Goal: Information Seeking & Learning: Learn about a topic

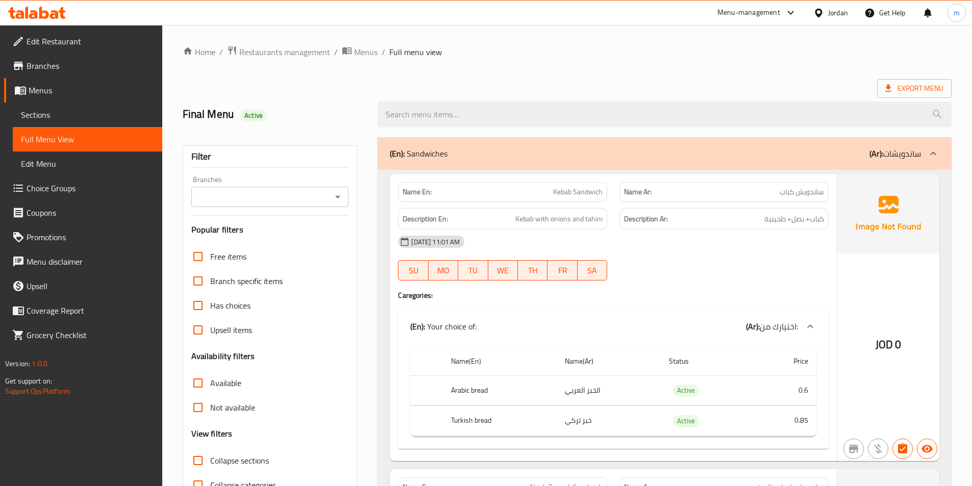
scroll to position [68, 0]
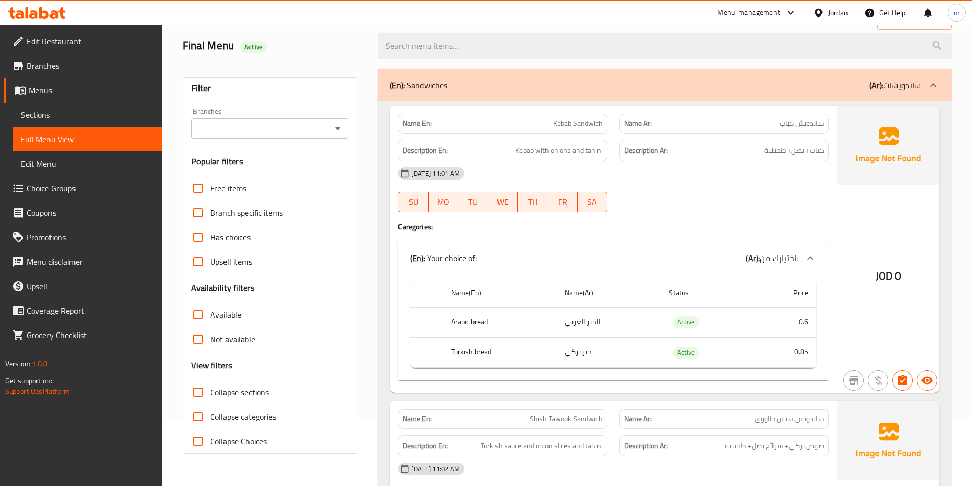
click at [74, 122] on link "Sections" at bounding box center [87, 115] width 149 height 24
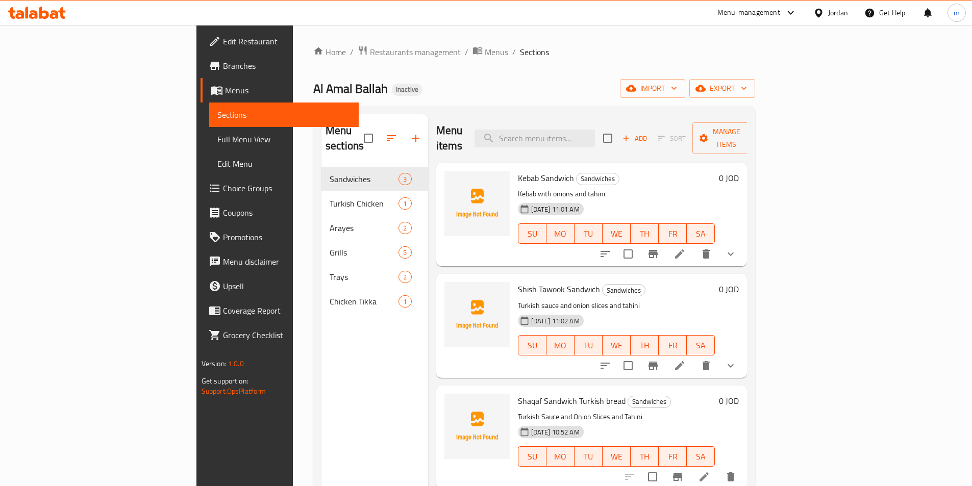
click at [825, 19] on div "Jordan" at bounding box center [830, 13] width 51 height 24
click at [829, 12] on div "Jordan" at bounding box center [838, 12] width 20 height 11
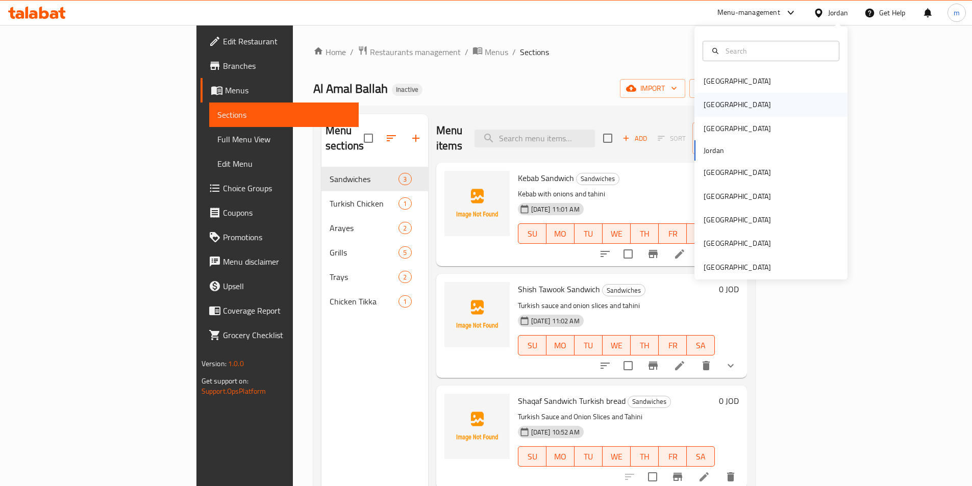
click at [733, 107] on div "[GEOGRAPHIC_DATA]" at bounding box center [770, 104] width 153 height 23
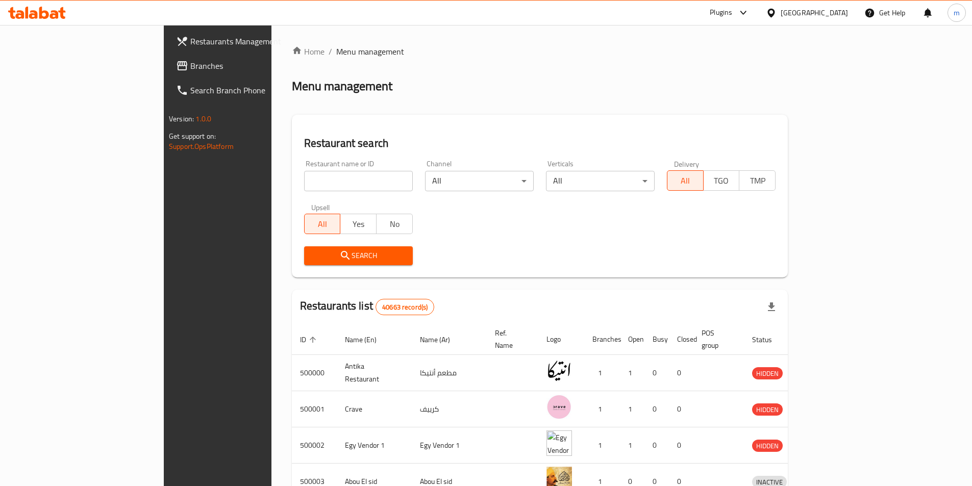
click at [190, 66] on span "Branches" at bounding box center [254, 66] width 128 height 12
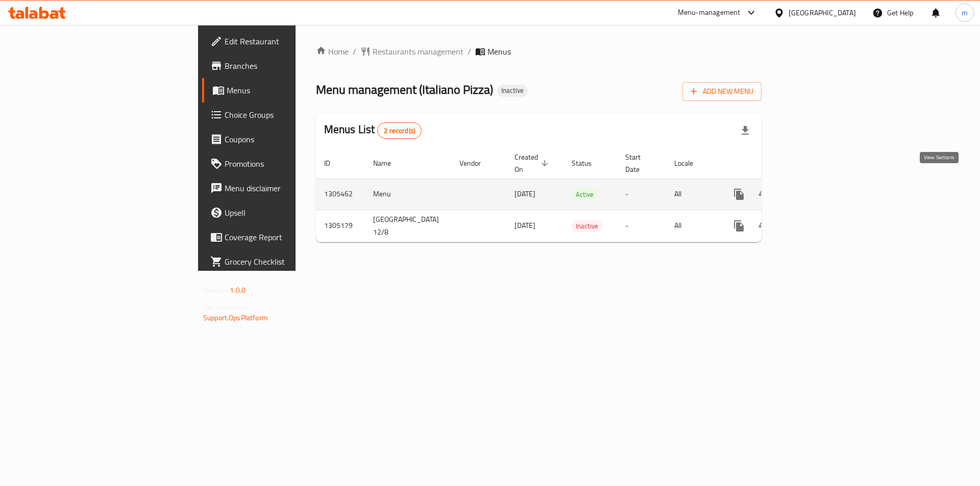
click at [824, 182] on link "enhanced table" at bounding box center [812, 194] width 24 height 24
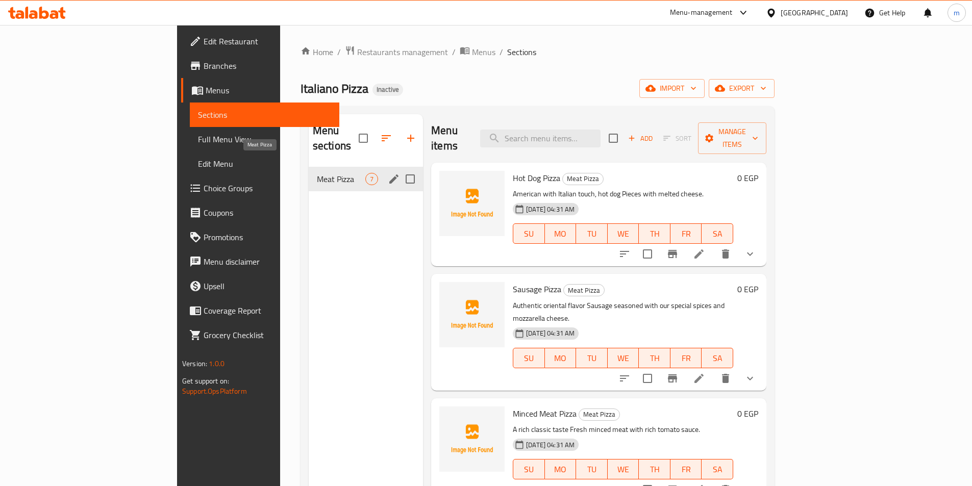
click at [317, 173] on span "Meat Pizza" at bounding box center [341, 179] width 48 height 12
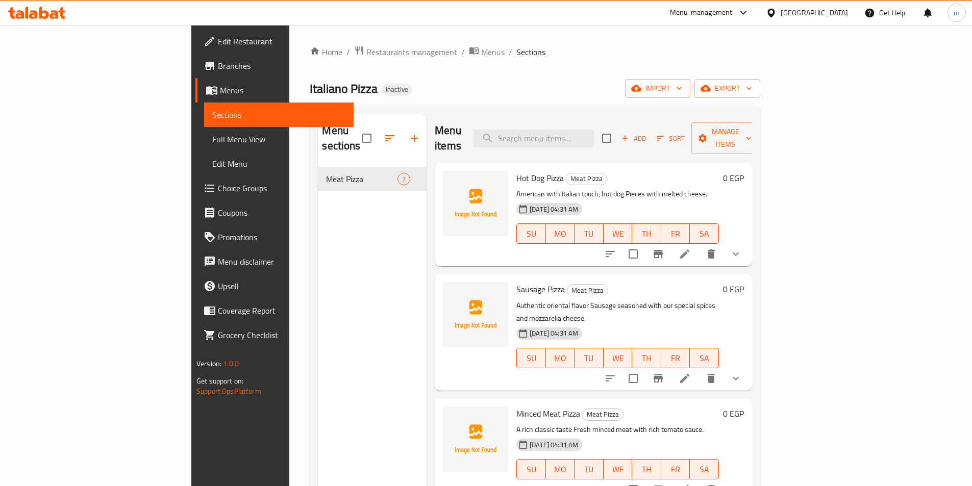
click at [212, 116] on span "Sections" at bounding box center [278, 115] width 133 height 12
click at [212, 111] on span "Sections" at bounding box center [278, 115] width 133 height 12
click at [212, 92] on icon at bounding box center [214, 91] width 4 height 4
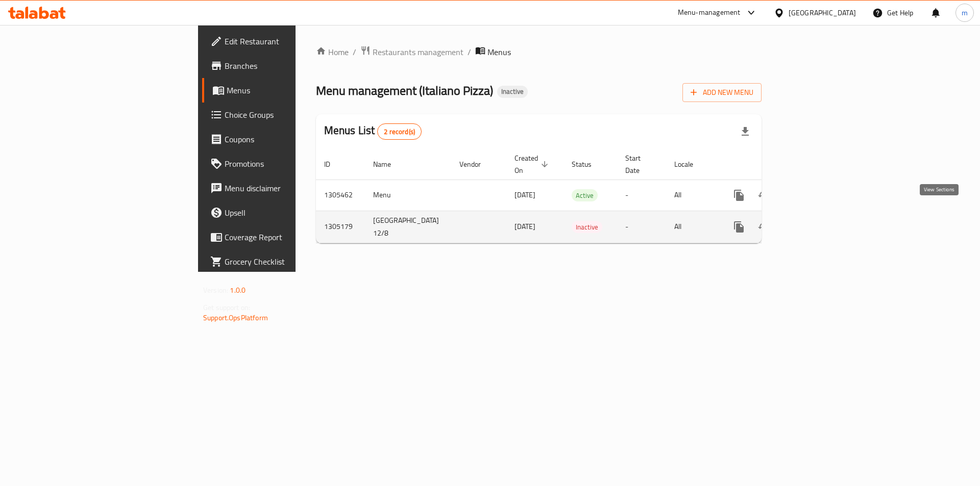
click at [818, 221] on icon "enhanced table" at bounding box center [812, 227] width 12 height 12
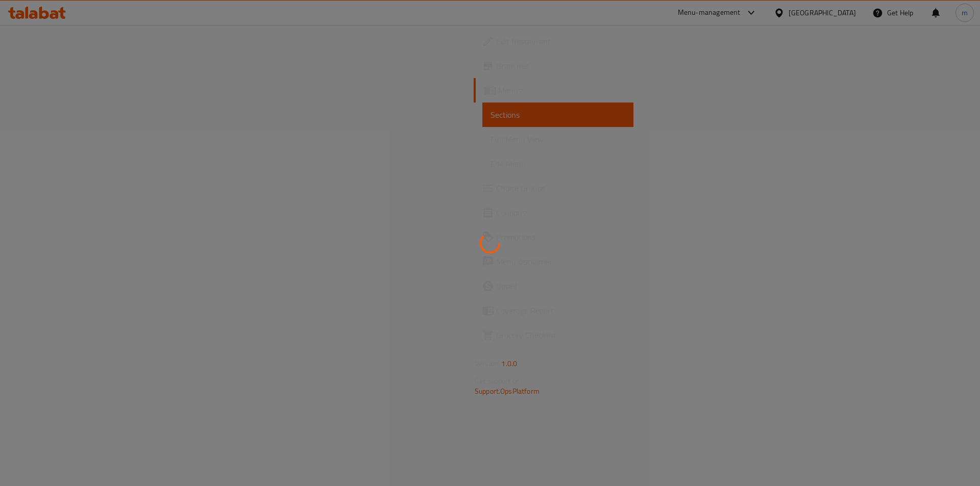
click at [26, 203] on div at bounding box center [490, 243] width 980 height 486
click at [39, 189] on div at bounding box center [490, 243] width 980 height 486
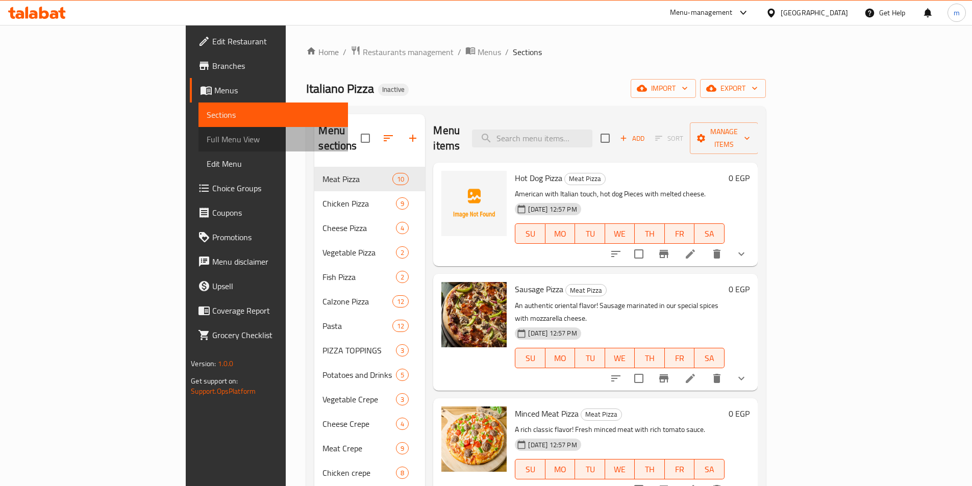
click at [207, 142] on span "Full Menu View" at bounding box center [273, 139] width 133 height 12
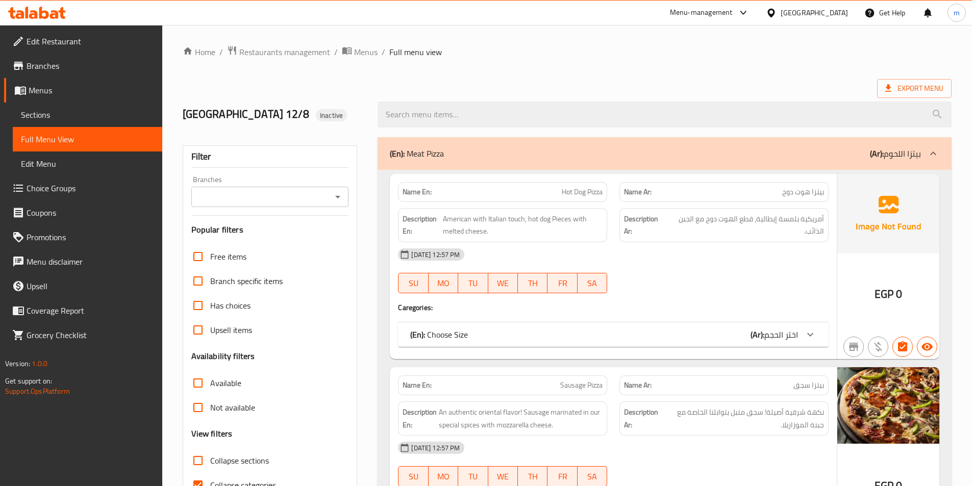
scroll to position [204, 0]
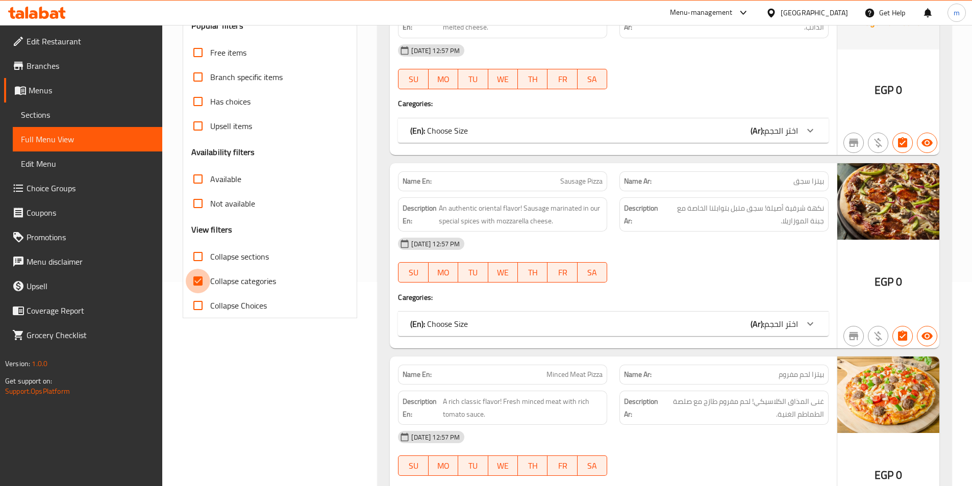
click at [205, 286] on input "Collapse categories" at bounding box center [198, 281] width 24 height 24
checkbox input "false"
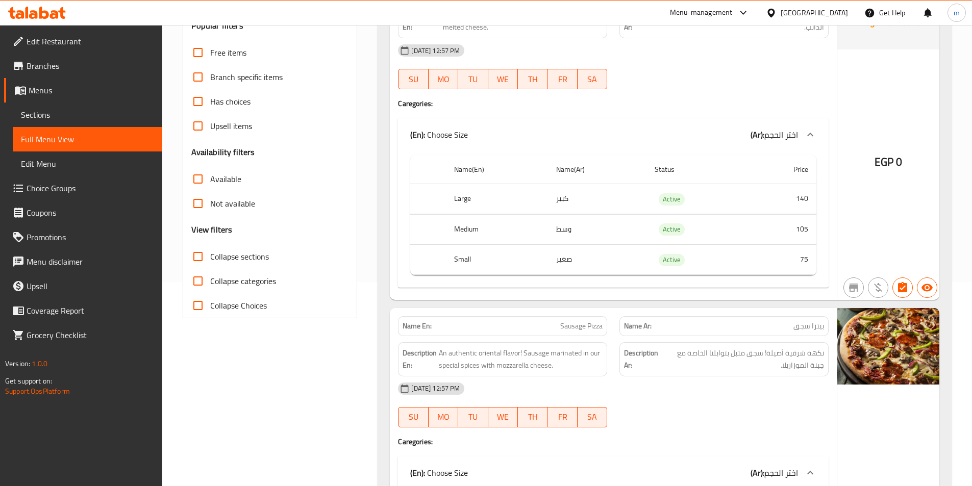
click at [49, 133] on span "Full Menu View" at bounding box center [87, 139] width 133 height 12
click at [24, 92] on icon at bounding box center [23, 91] width 4 height 4
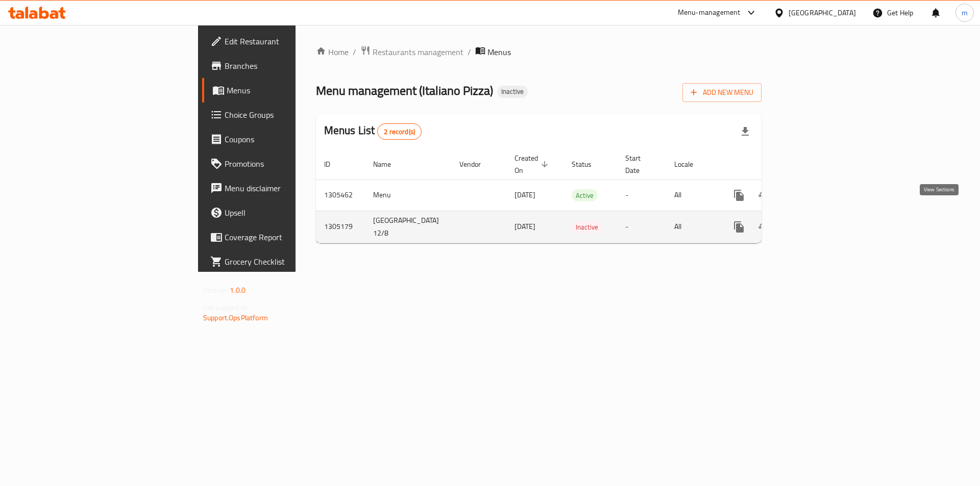
click at [818, 221] on icon "enhanced table" at bounding box center [812, 227] width 12 height 12
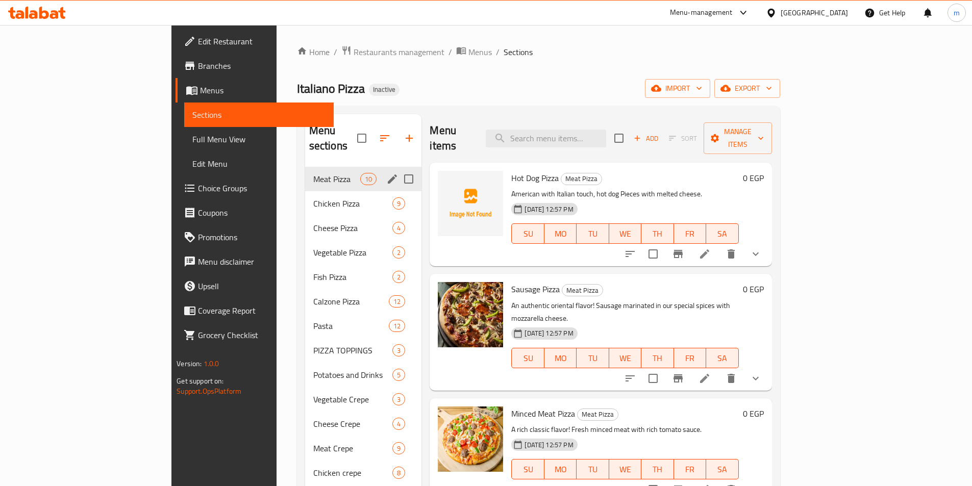
click at [305, 170] on div "Meat Pizza 10" at bounding box center [363, 179] width 117 height 24
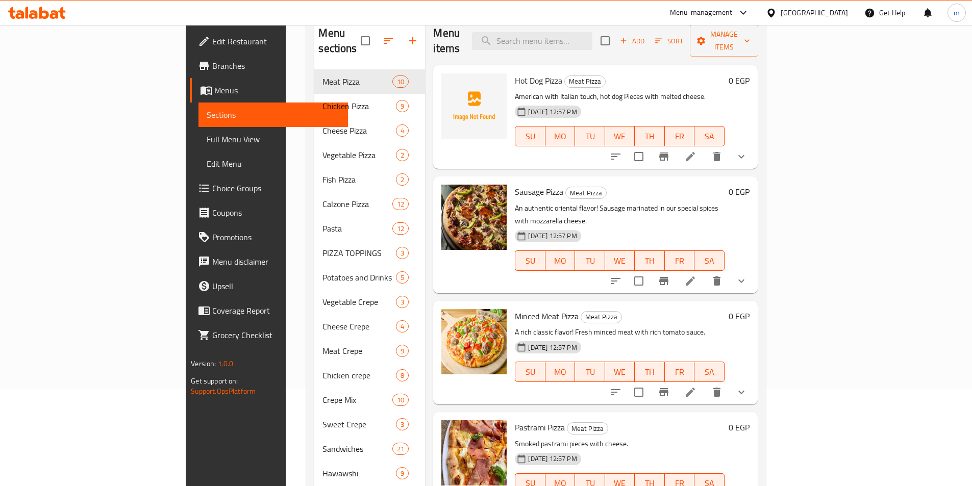
scroll to position [143, 0]
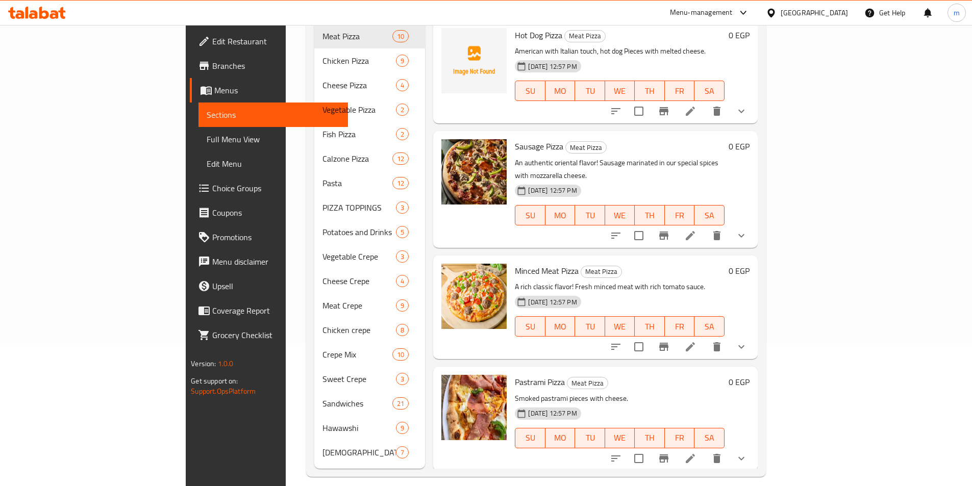
click at [207, 137] on span "Full Menu View" at bounding box center [273, 139] width 133 height 12
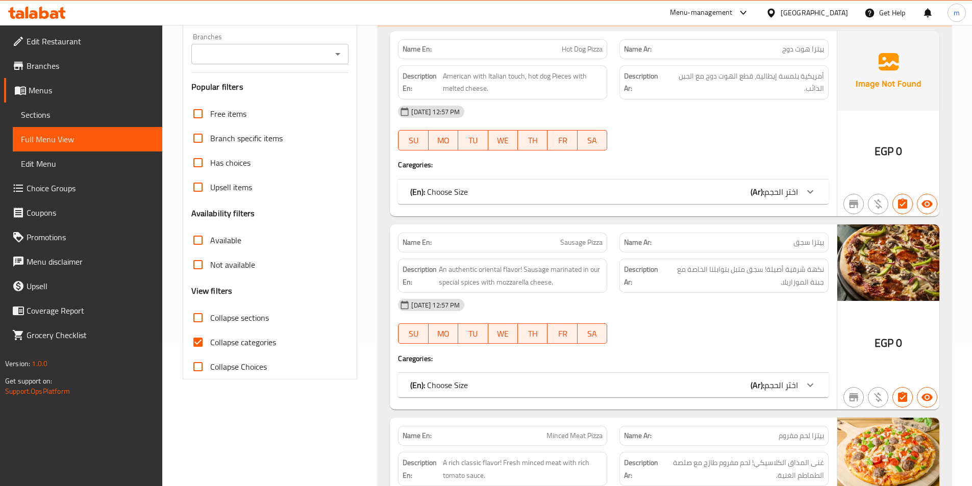
click at [195, 337] on input "Collapse categories" at bounding box center [198, 342] width 24 height 24
checkbox input "false"
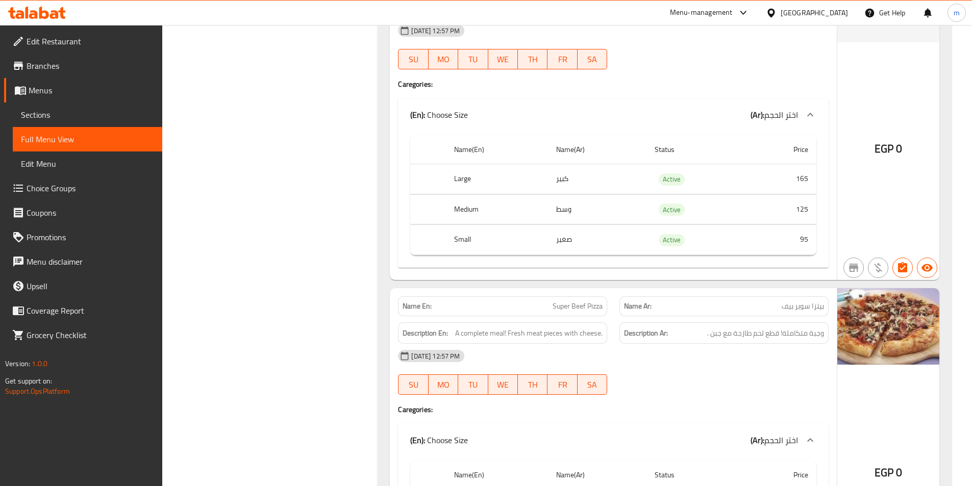
scroll to position [2592, 0]
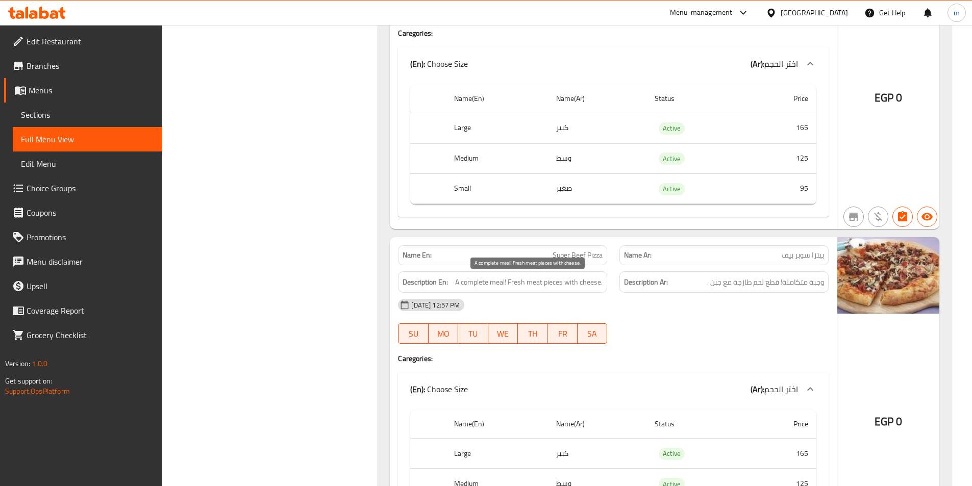
click at [514, 283] on span "A complete meal! Fresh meat pieces with cheese." at bounding box center [528, 282] width 147 height 13
drag, startPoint x: 514, startPoint y: 283, endPoint x: 589, endPoint y: 281, distance: 75.0
click at [589, 281] on span "A complete meal! Fresh meat pieces with cheese." at bounding box center [528, 282] width 147 height 13
copy span "Fresh meat pieces with cheese"
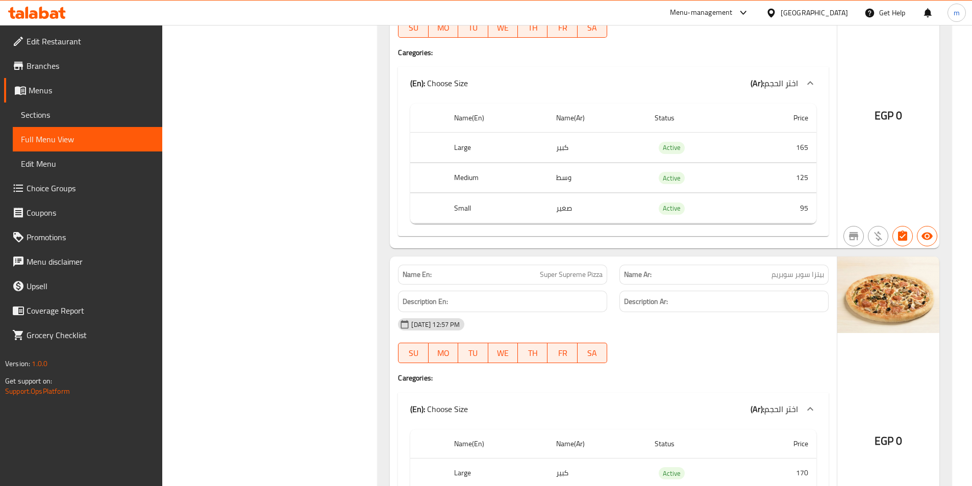
scroll to position [2949, 0]
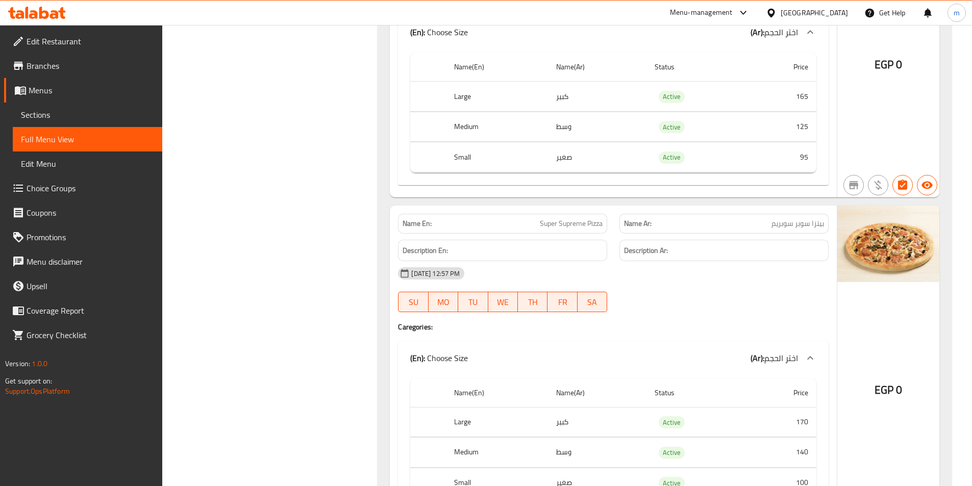
click at [794, 226] on span "بيتزا سوبر سوبريم" at bounding box center [797, 223] width 53 height 11
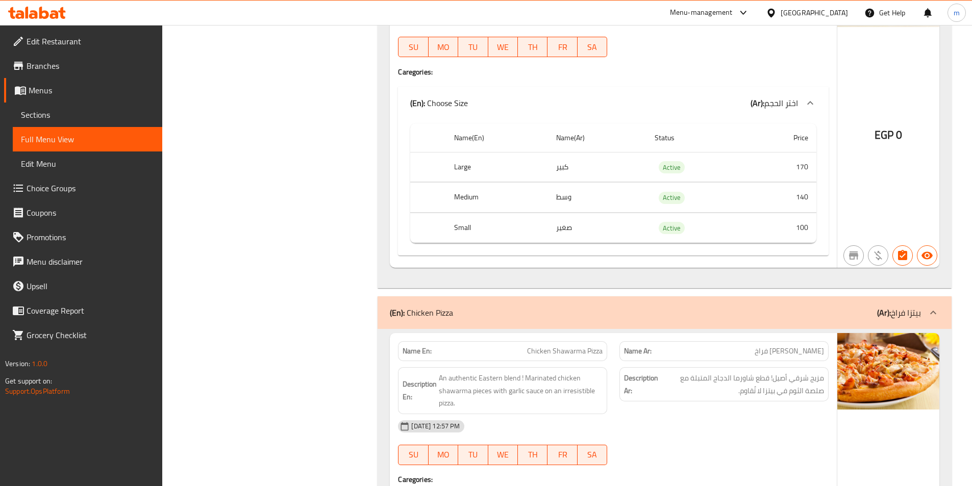
scroll to position [3408, 0]
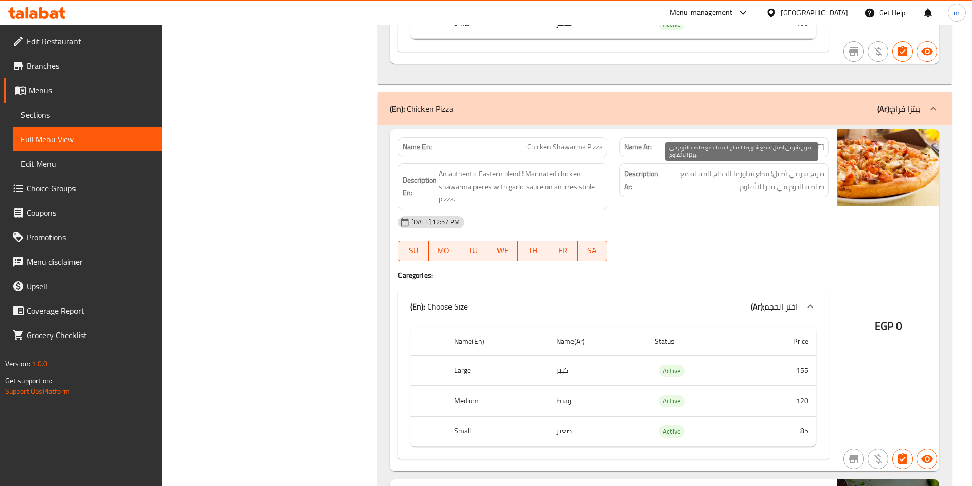
click at [779, 192] on span "مزيج شرقي أصيل! قطع شاورما الدجاج المتبلة مع صلصة الثوم في بيتزا لا تُقاوم." at bounding box center [742, 180] width 164 height 25
copy div "مزيج شرقي أصيل! قطع شاورما الدجاج المتبلة مع صلصة الثوم في بيتزا لا تُقاوم."
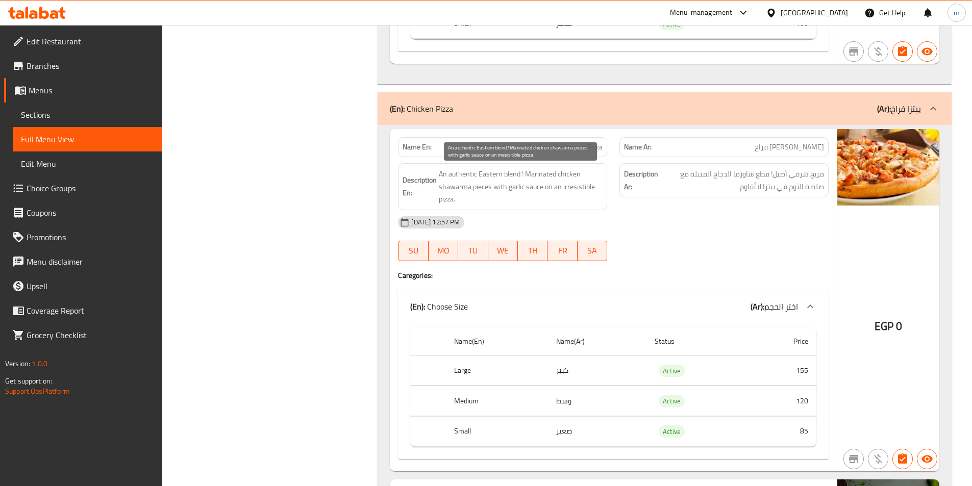
click at [444, 172] on span "An authentic Eastern blend ! Marinated chicken shawarma pieces with garlic sauc…" at bounding box center [521, 187] width 164 height 38
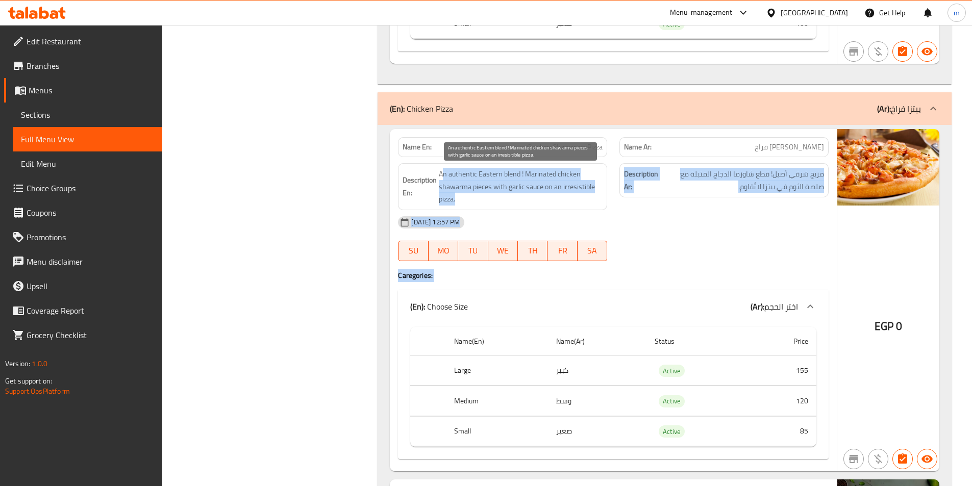
drag, startPoint x: 444, startPoint y: 172, endPoint x: 688, endPoint y: 283, distance: 267.8
click at [495, 177] on span "An authentic Eastern blend ! Marinated chicken shawarma pieces with garlic sauc…" at bounding box center [521, 187] width 164 height 38
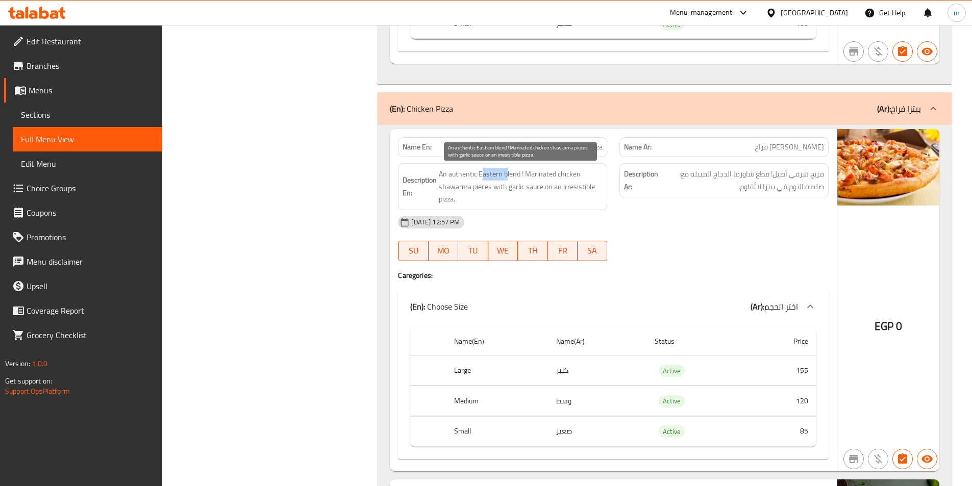
click at [495, 177] on span "An authentic Eastern blend ! Marinated chicken shawarma pieces with garlic sauc…" at bounding box center [521, 187] width 164 height 38
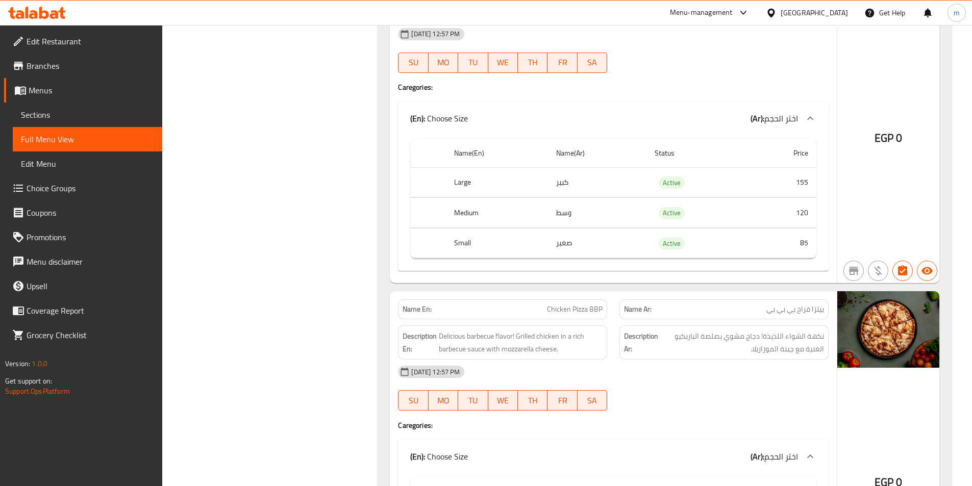
scroll to position [3663, 0]
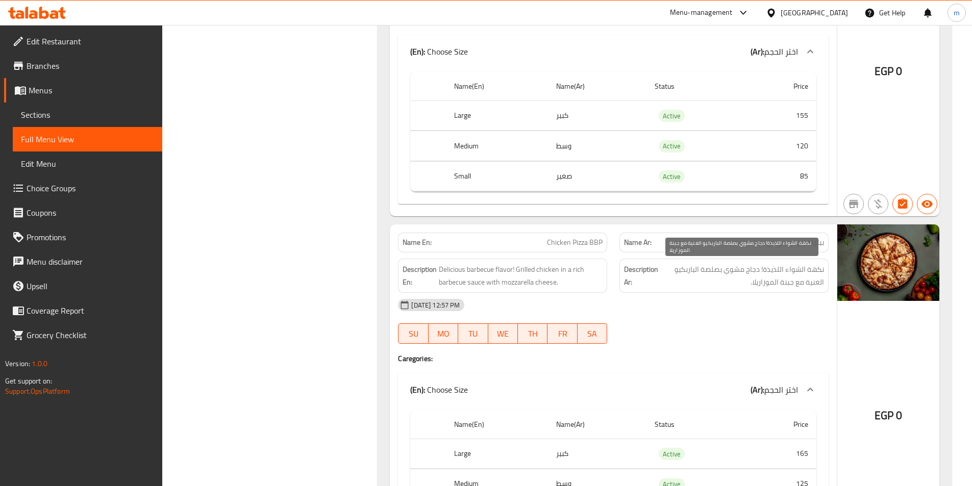
click at [755, 281] on span "نكهة الشواء اللذيذة! دجاج مشوي بصلصة الباربكيو الغنية مع جبنة الموزاريلا." at bounding box center [742, 275] width 164 height 25
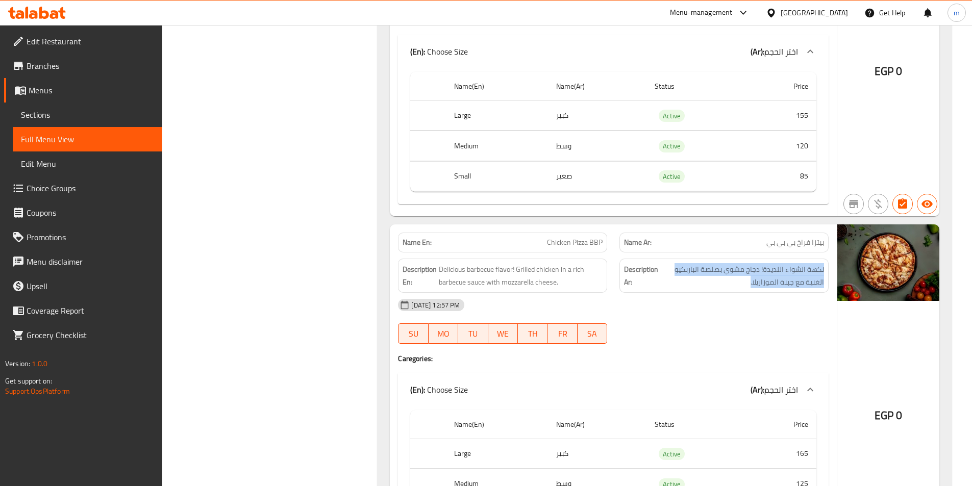
copy div "نكهة الشواء اللذيذة! دجاج مشوي بصلصة الباربكيو الغنية مع جبنة الموزاريلا."
click at [768, 286] on span "نكهة الشواء اللذيذة! دجاج مشوي بصلصة الباربكيو الغنية مع جبنة الموزاريلا." at bounding box center [742, 275] width 164 height 25
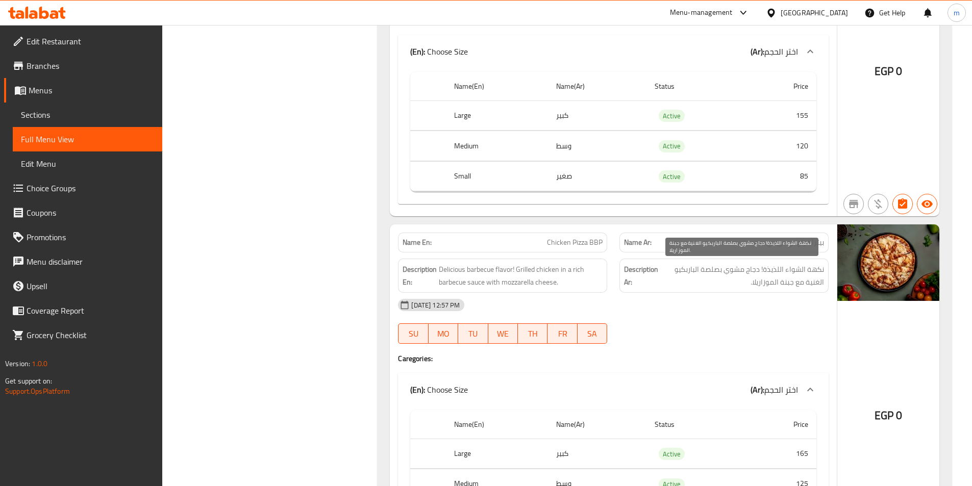
click at [763, 286] on span "نكهة الشواء اللذيذة! دجاج مشوي بصلصة الباربكيو الغنية مع جبنة الموزاريلا." at bounding box center [742, 275] width 164 height 25
drag, startPoint x: 763, startPoint y: 286, endPoint x: 818, endPoint y: 268, distance: 57.9
click at [818, 268] on span "نكهة الشواء اللذيذة! دجاج مشوي بصلصة الباربكيو الغنية مع جبنة الموزاريلا." at bounding box center [742, 275] width 164 height 25
copy span "نكهة الشواء اللذيذة! دجاج مشوي بصلصة الباربكيو الغنية مع جبنة الموزاريلا"
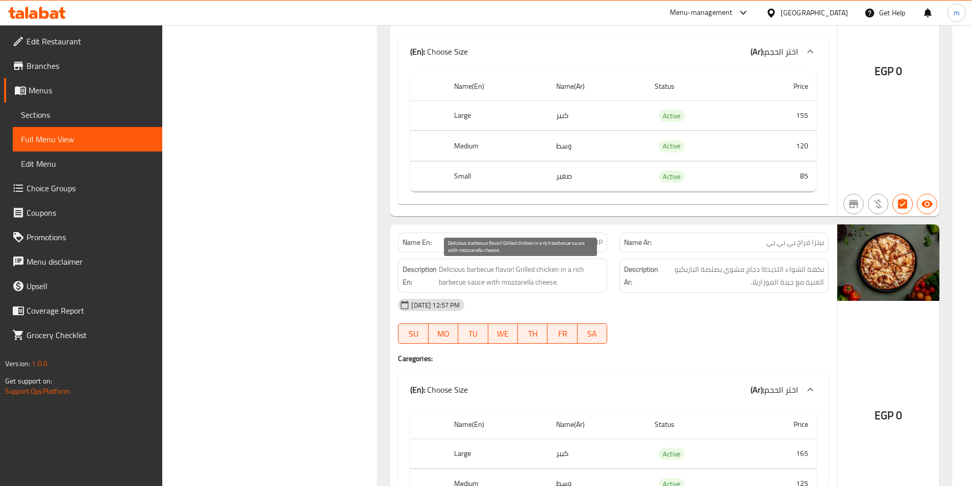
click at [459, 269] on span "Delicious barbecue flavor! Grilled chicken in a rich barbecue sauce with mozzar…" at bounding box center [521, 275] width 164 height 25
copy span "Delicious barbecue flavor! Grilled chicken in a rich barbecue sauce with mozzar…"
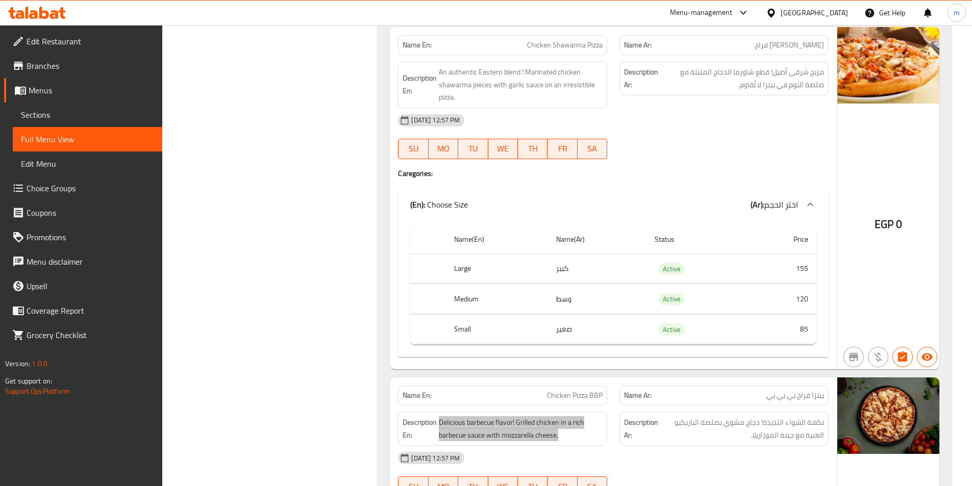
scroll to position [3714, 0]
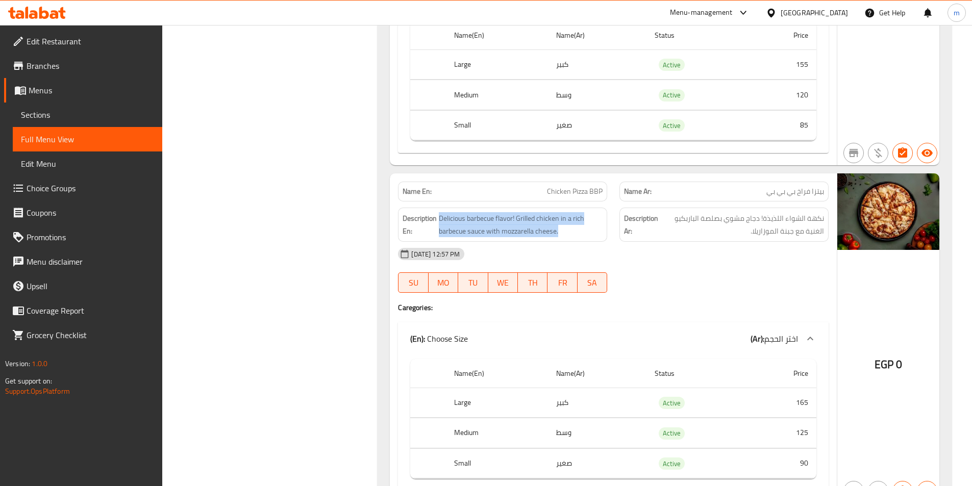
copy span "بيتزا فراخ بي بي بي"
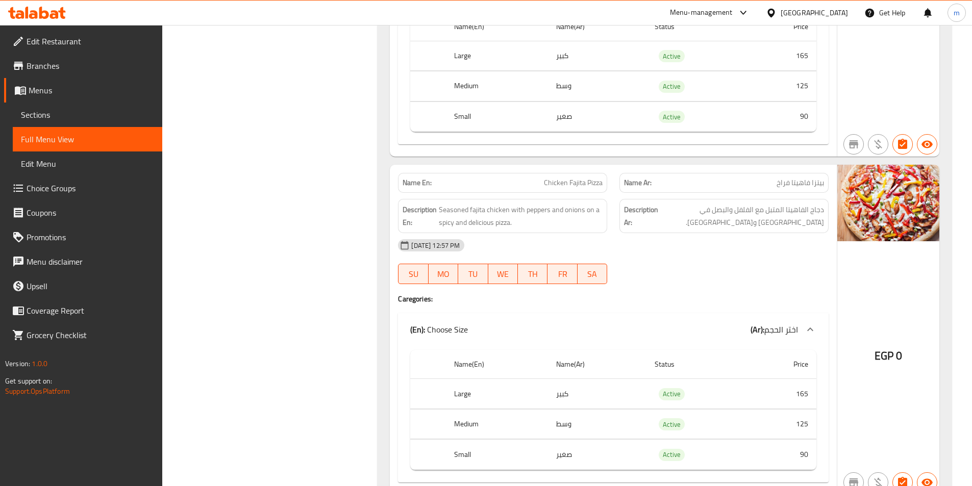
scroll to position [4071, 0]
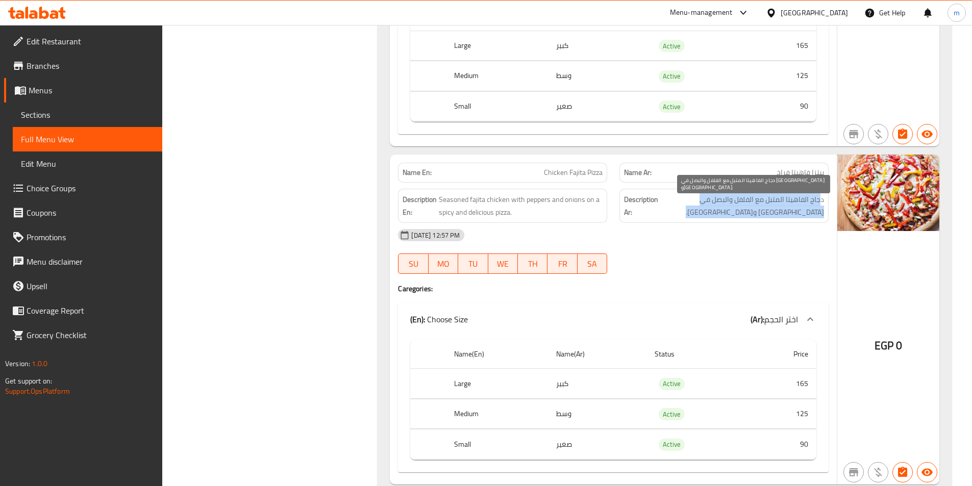
click at [804, 195] on span "دجاج الفاهيتا المتبل مع الفلفل والبصل في [GEOGRAPHIC_DATA] و[GEOGRAPHIC_DATA]." at bounding box center [742, 205] width 164 height 25
copy div "دجاج الفاهيتا المتبل مع الفلفل والبصل في [GEOGRAPHIC_DATA] و[GEOGRAPHIC_DATA]."
click at [795, 213] on span "دجاج الفاهيتا المتبل مع الفلفل والبصل في [GEOGRAPHIC_DATA] و[GEOGRAPHIC_DATA]." at bounding box center [742, 205] width 164 height 25
drag, startPoint x: 795, startPoint y: 213, endPoint x: 824, endPoint y: 202, distance: 31.6
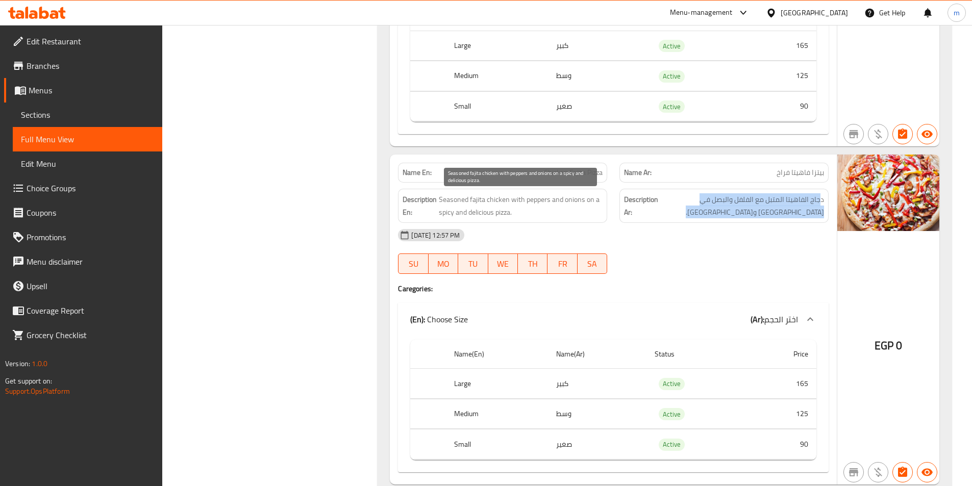
click at [522, 201] on span "Seasoned fajita chicken with peppers and onions on a spicy and delicious pizza." at bounding box center [521, 205] width 164 height 25
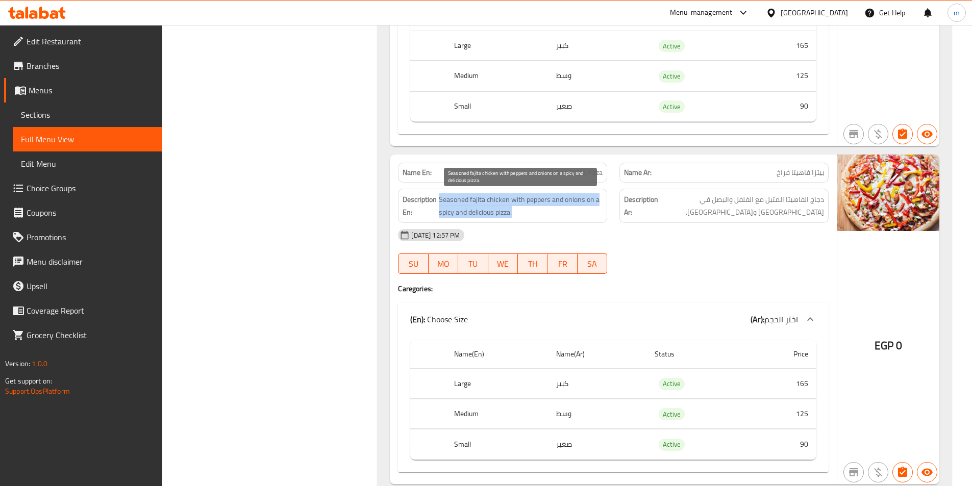
click at [522, 201] on span "Seasoned fajita chicken with peppers and onions on a spicy and delicious pizza." at bounding box center [521, 205] width 164 height 25
copy span "Seasoned fajita chicken with peppers and onions on a spicy and delicious pizza."
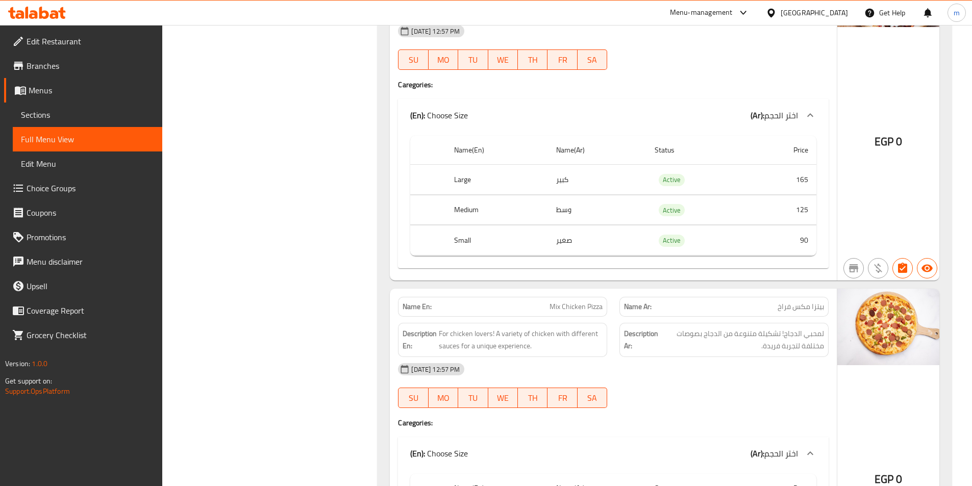
scroll to position [4378, 0]
